Goal: Task Accomplishment & Management: Manage account settings

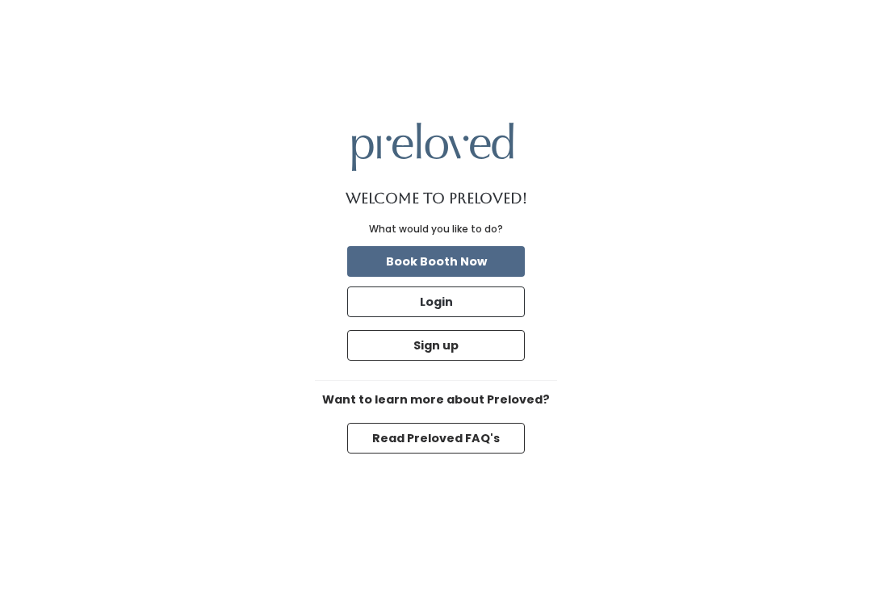
click at [414, 317] on button "Login" at bounding box center [436, 302] width 178 height 31
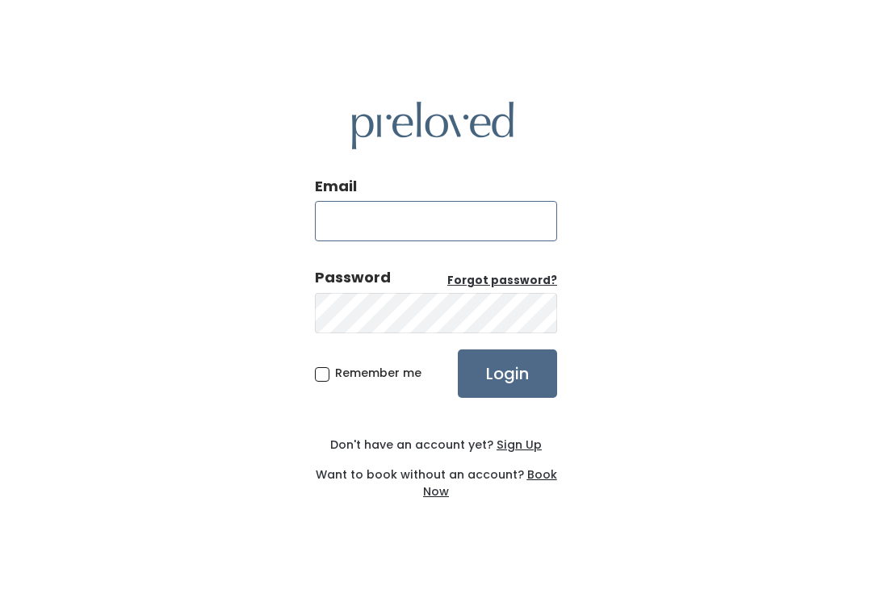
type input "[DOMAIN_NAME][EMAIL_ADDRESS][DOMAIN_NAME]"
click at [507, 391] on input "Login" at bounding box center [507, 374] width 99 height 48
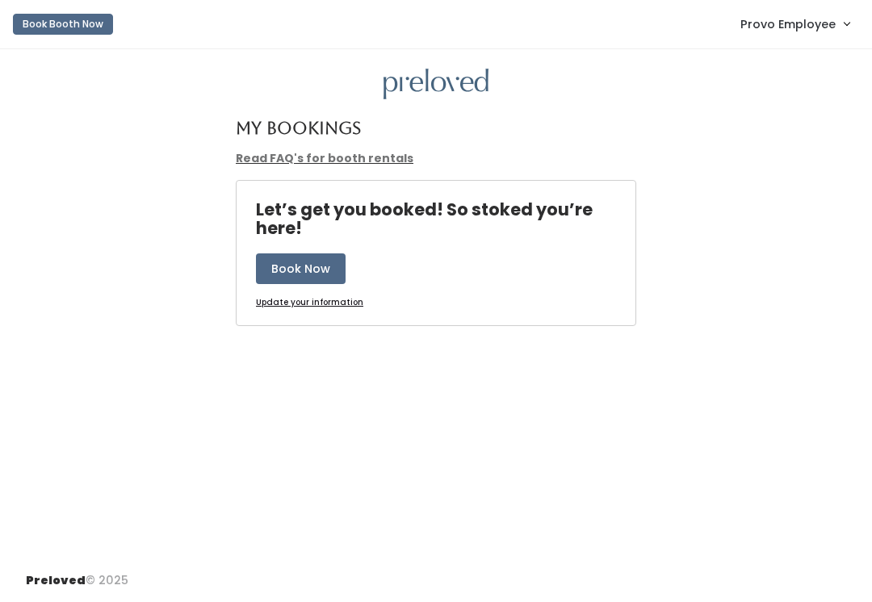
click at [752, 19] on span "Provo Employee" at bounding box center [787, 24] width 95 height 18
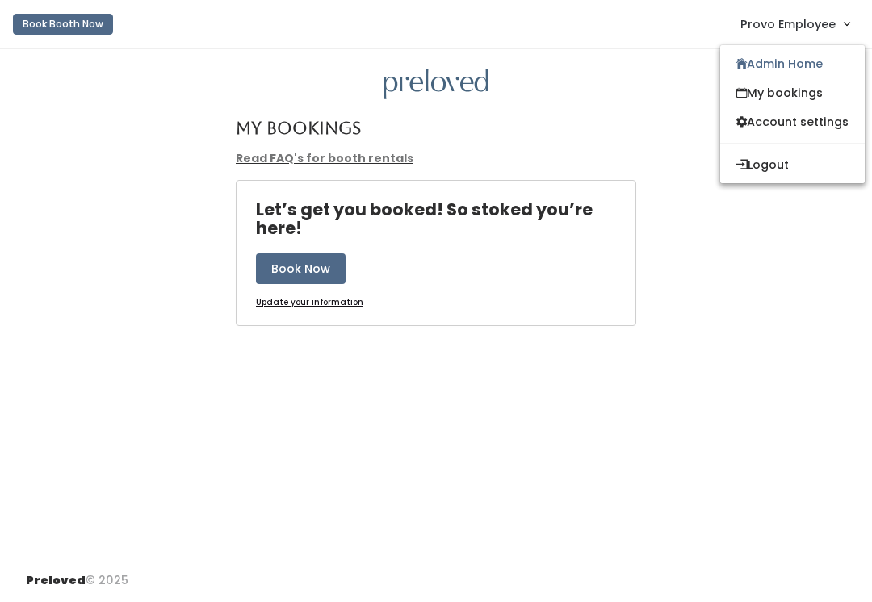
click at [771, 65] on link "Admin Home" at bounding box center [792, 63] width 144 height 29
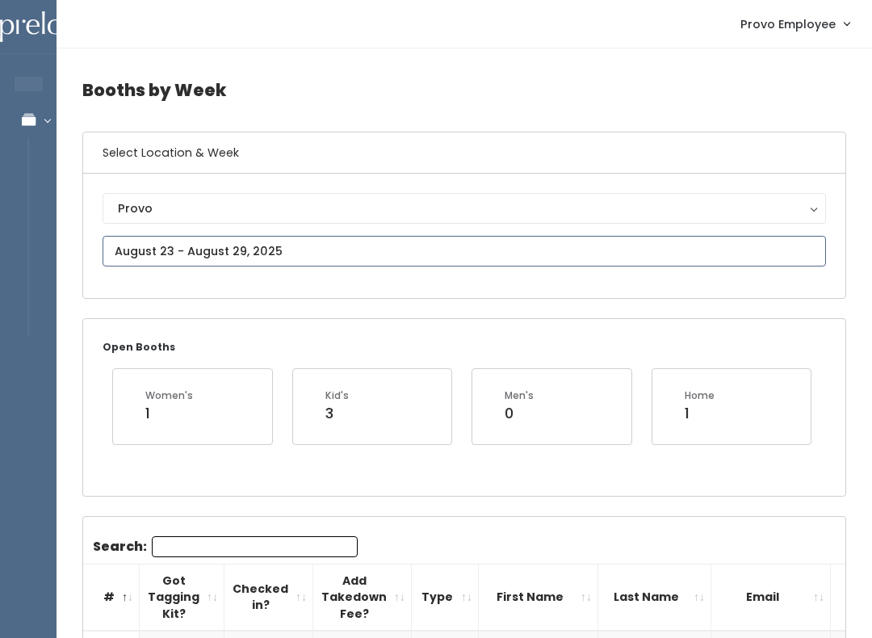
click at [153, 245] on input "text" at bounding box center [464, 251] width 723 height 31
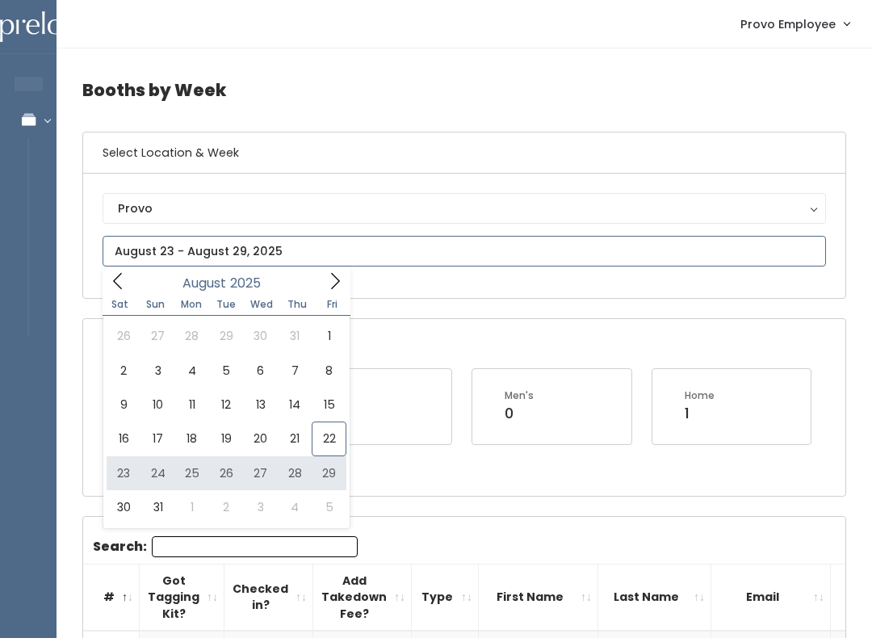
type input "August 23 to August 29"
